Goal: Information Seeking & Learning: Learn about a topic

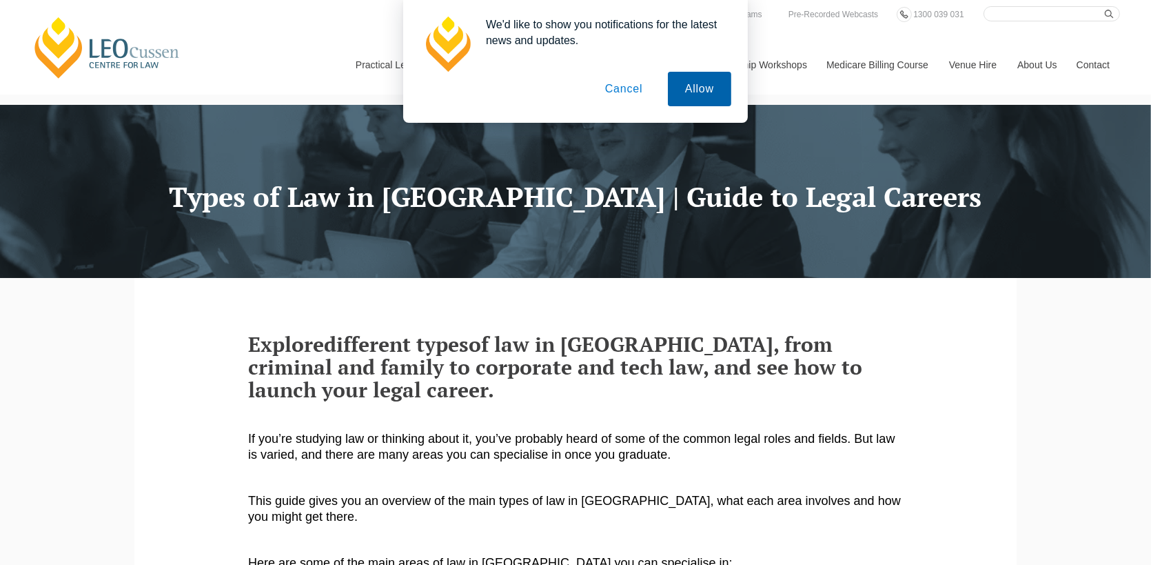
click at [704, 92] on button "Allow" at bounding box center [699, 89] width 63 height 34
